Goal: Task Accomplishment & Management: Complete application form

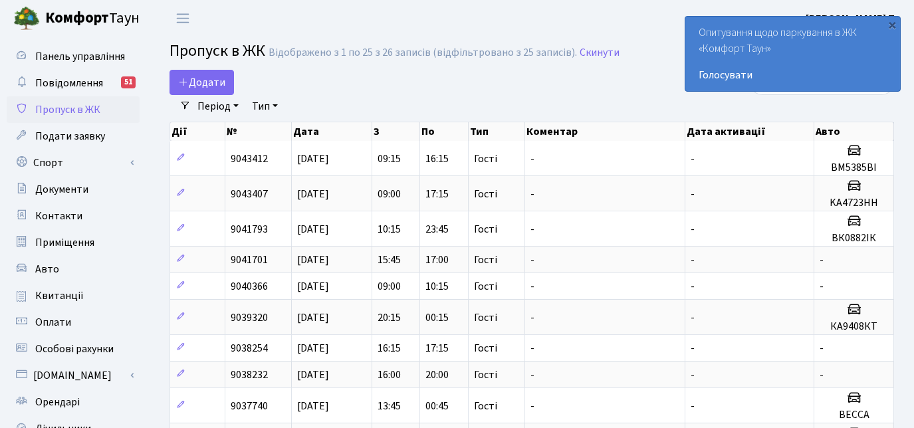
select select "25"
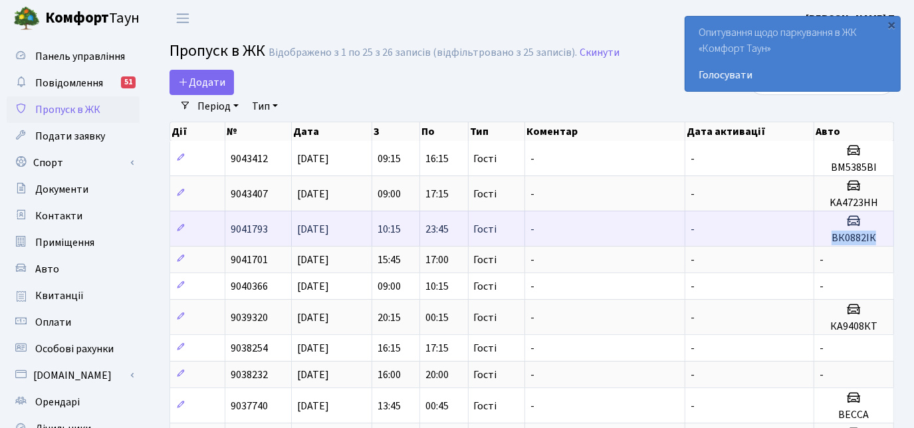
drag, startPoint x: 875, startPoint y: 238, endPoint x: 836, endPoint y: 239, distance: 39.2
click at [836, 239] on h5 "ВК0882ІК" at bounding box center [854, 238] width 68 height 13
copy h5 "ВК0882ІК"
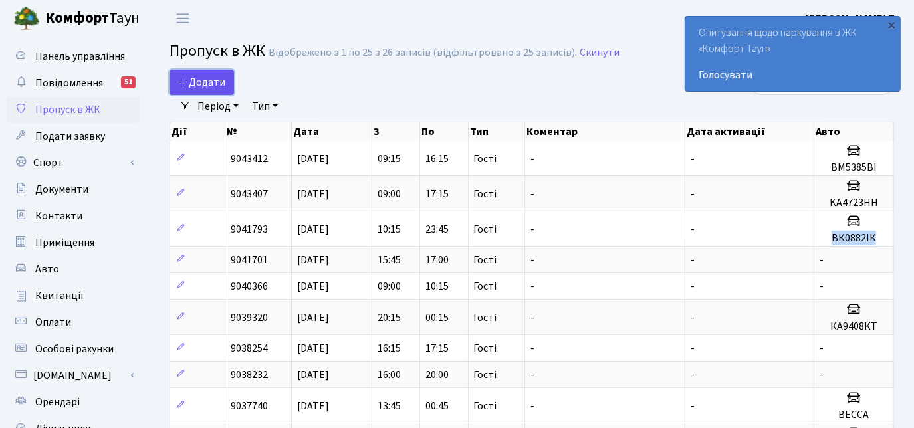
click at [213, 76] on span "Додати" at bounding box center [201, 82] width 47 height 15
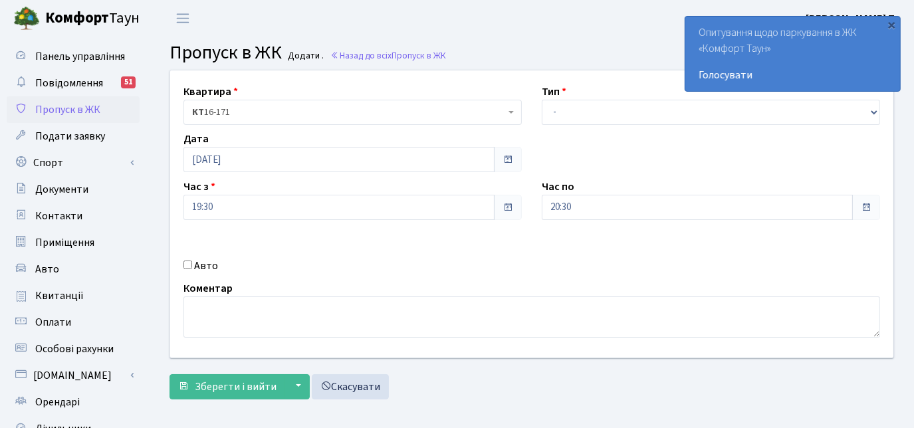
select select "3"
click at [542, 100] on select "- Доставка Таксі Гості Сервіс" at bounding box center [711, 112] width 338 height 25
click at [189, 267] on input "Авто" at bounding box center [188, 265] width 9 height 9
checkbox input "true"
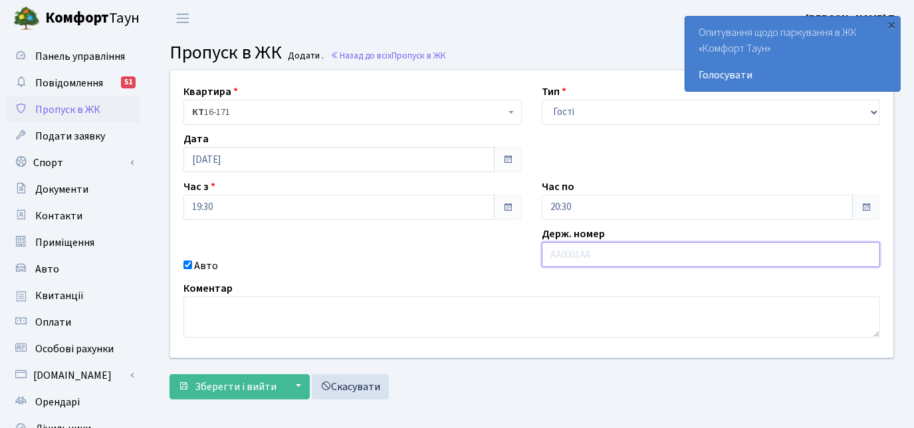
paste input "ВК0882ІК"
type input "ВК0882ІК"
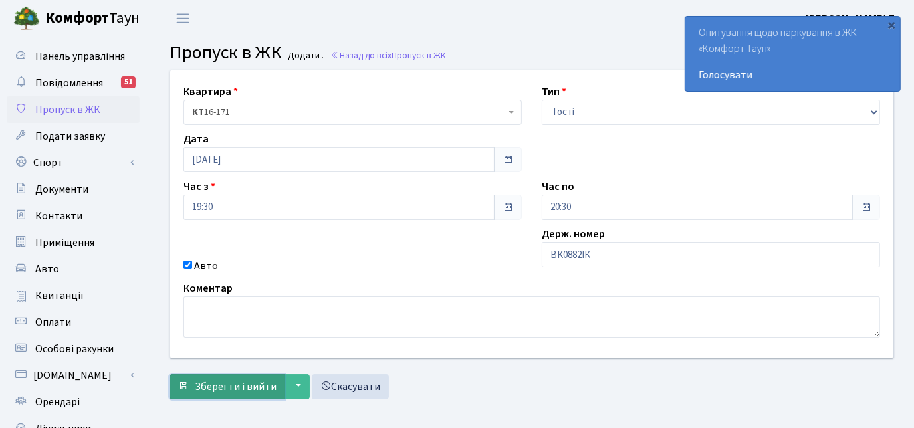
click at [255, 386] on span "Зберегти і вийти" at bounding box center [236, 387] width 82 height 15
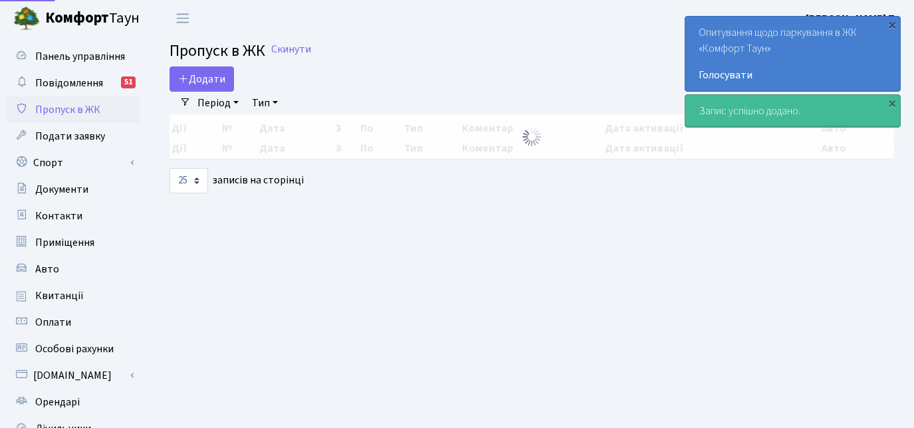
select select "25"
